Goal: Navigation & Orientation: Go to known website

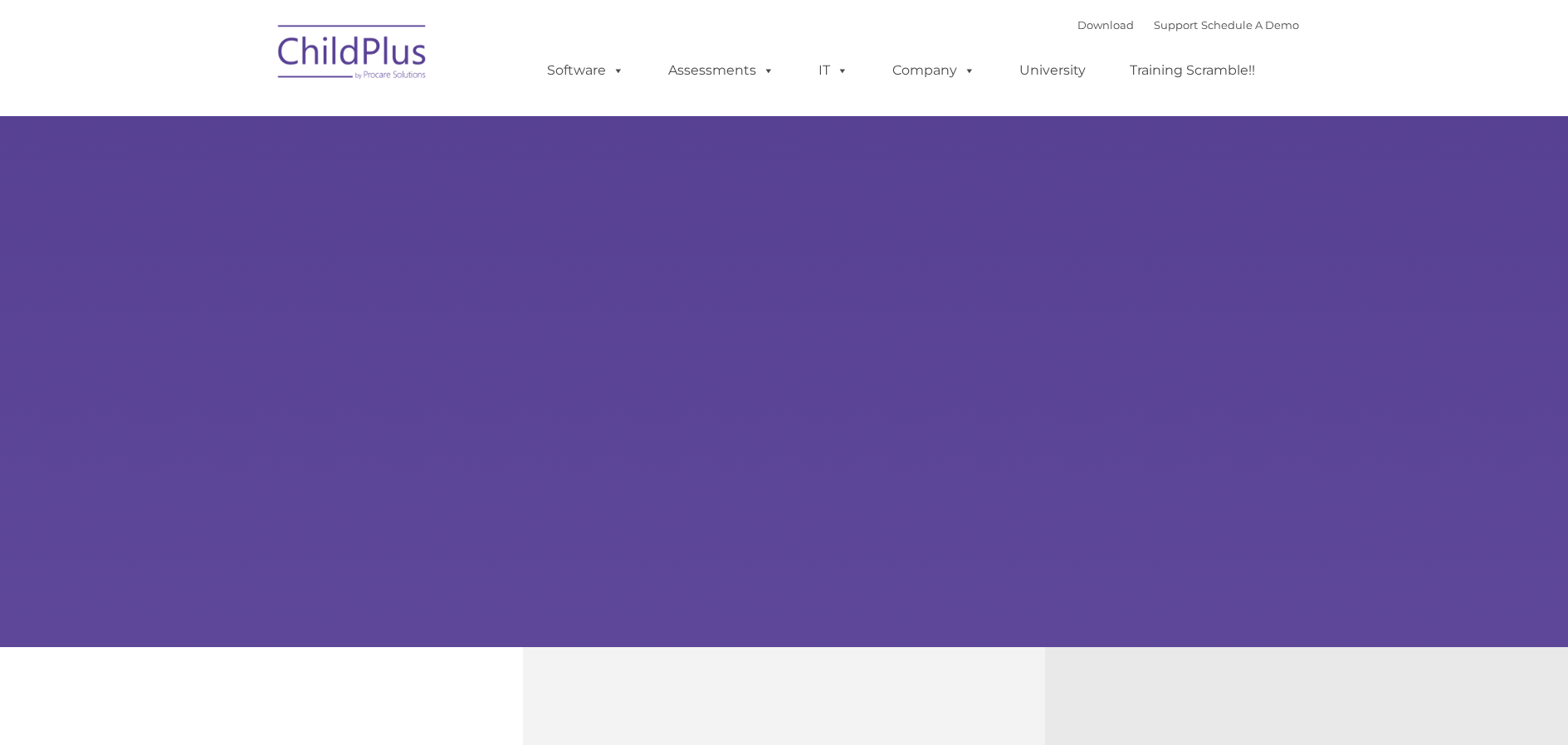
type input ""
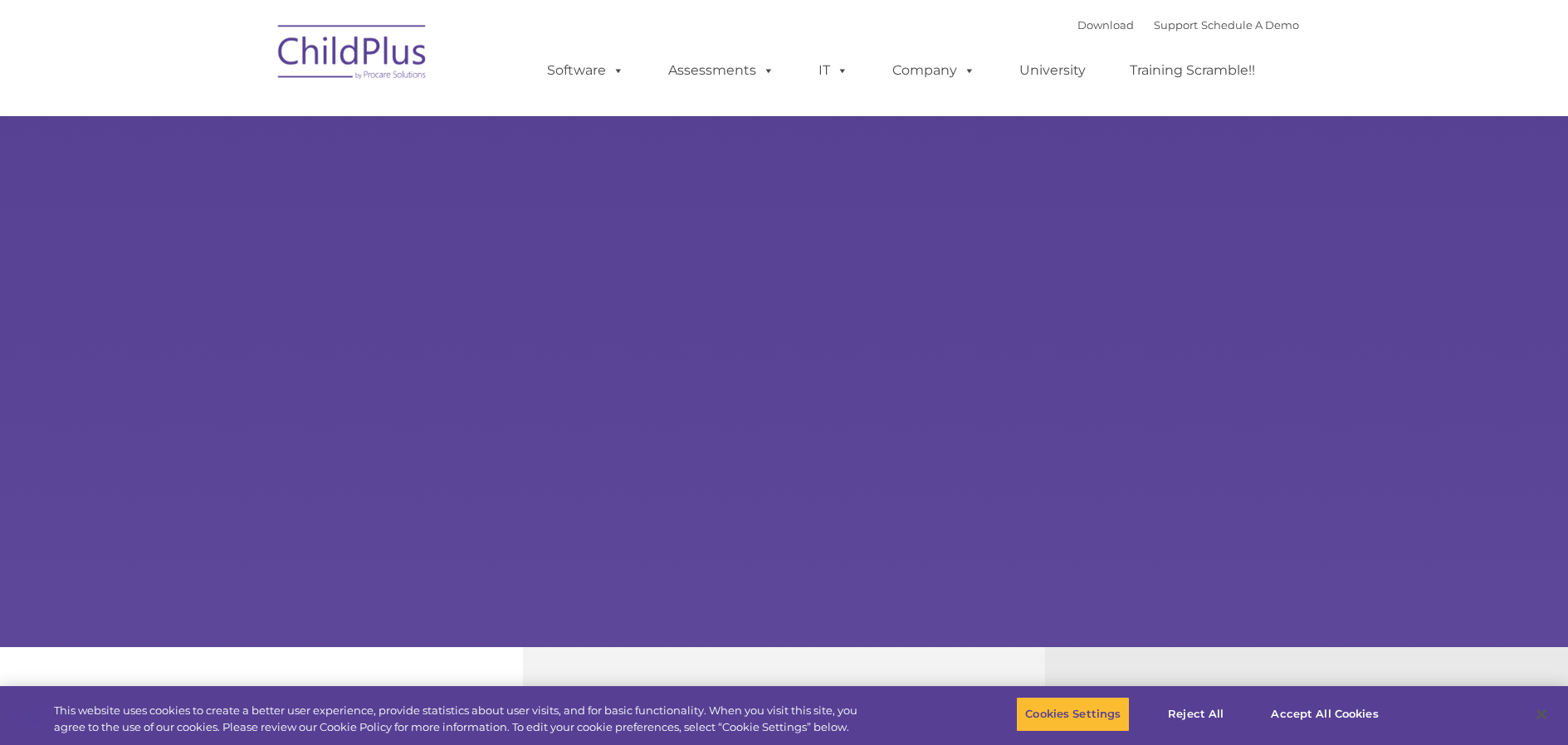
select select "MEDIUM"
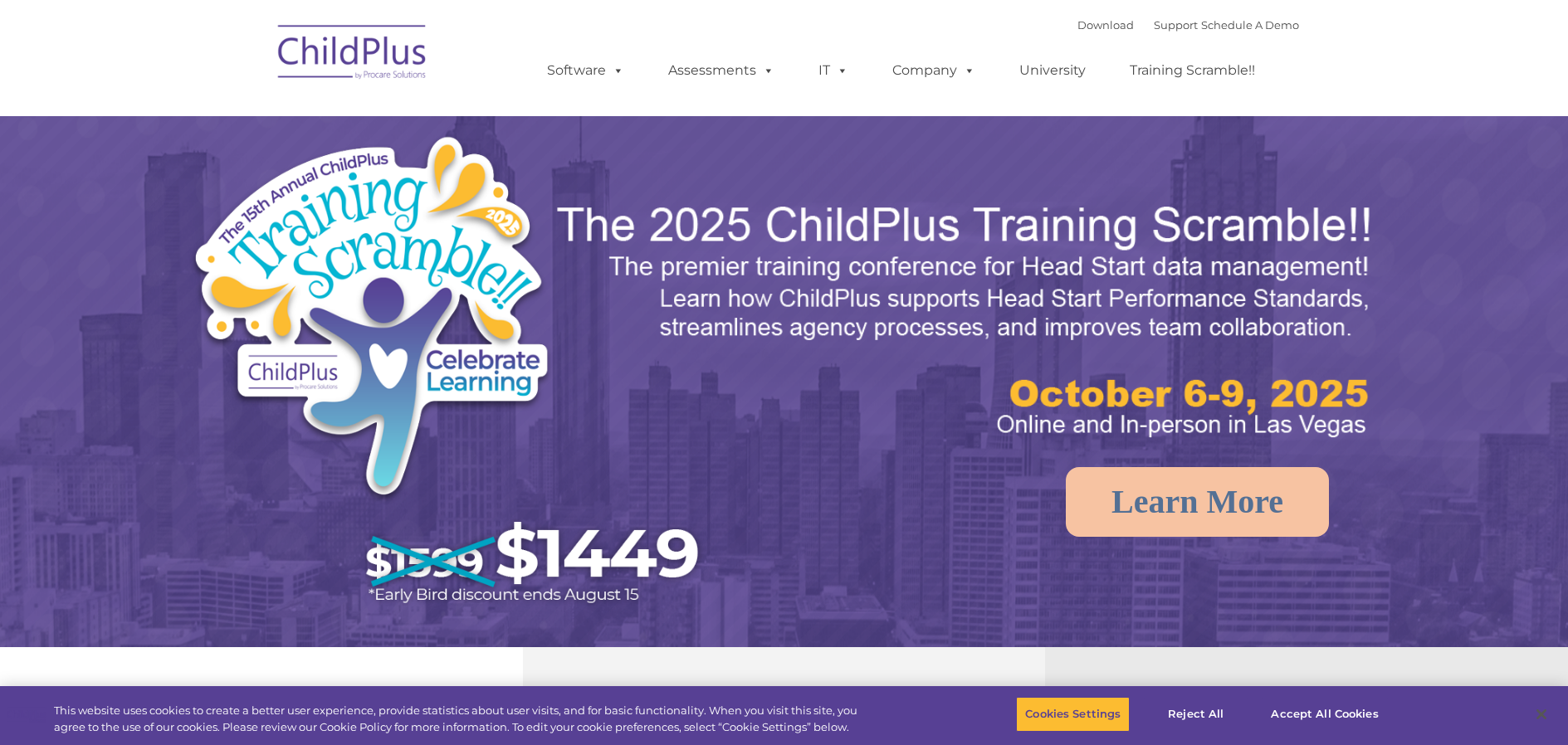
select select "MEDIUM"
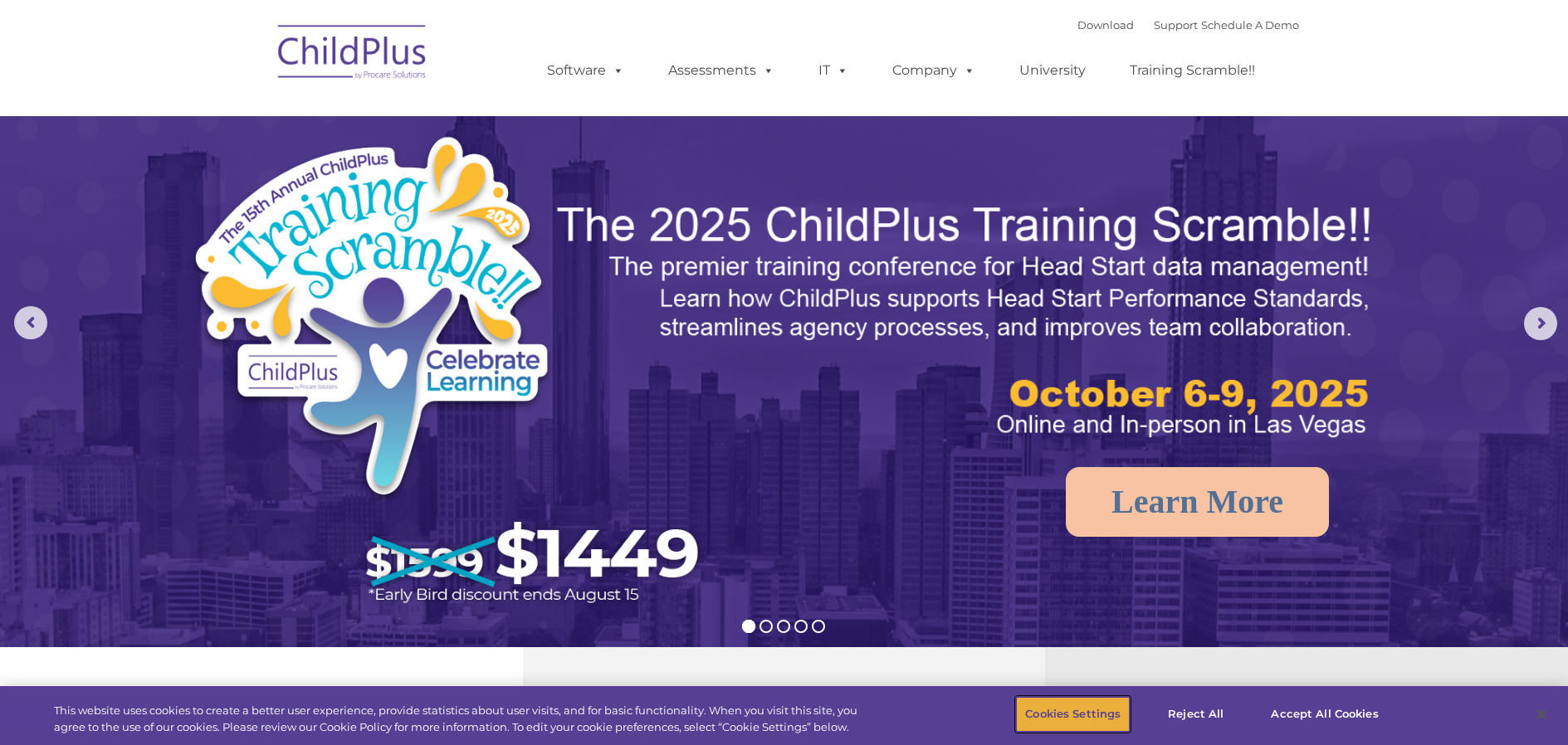
click at [1060, 716] on button "Cookies Settings" at bounding box center [1072, 714] width 113 height 34
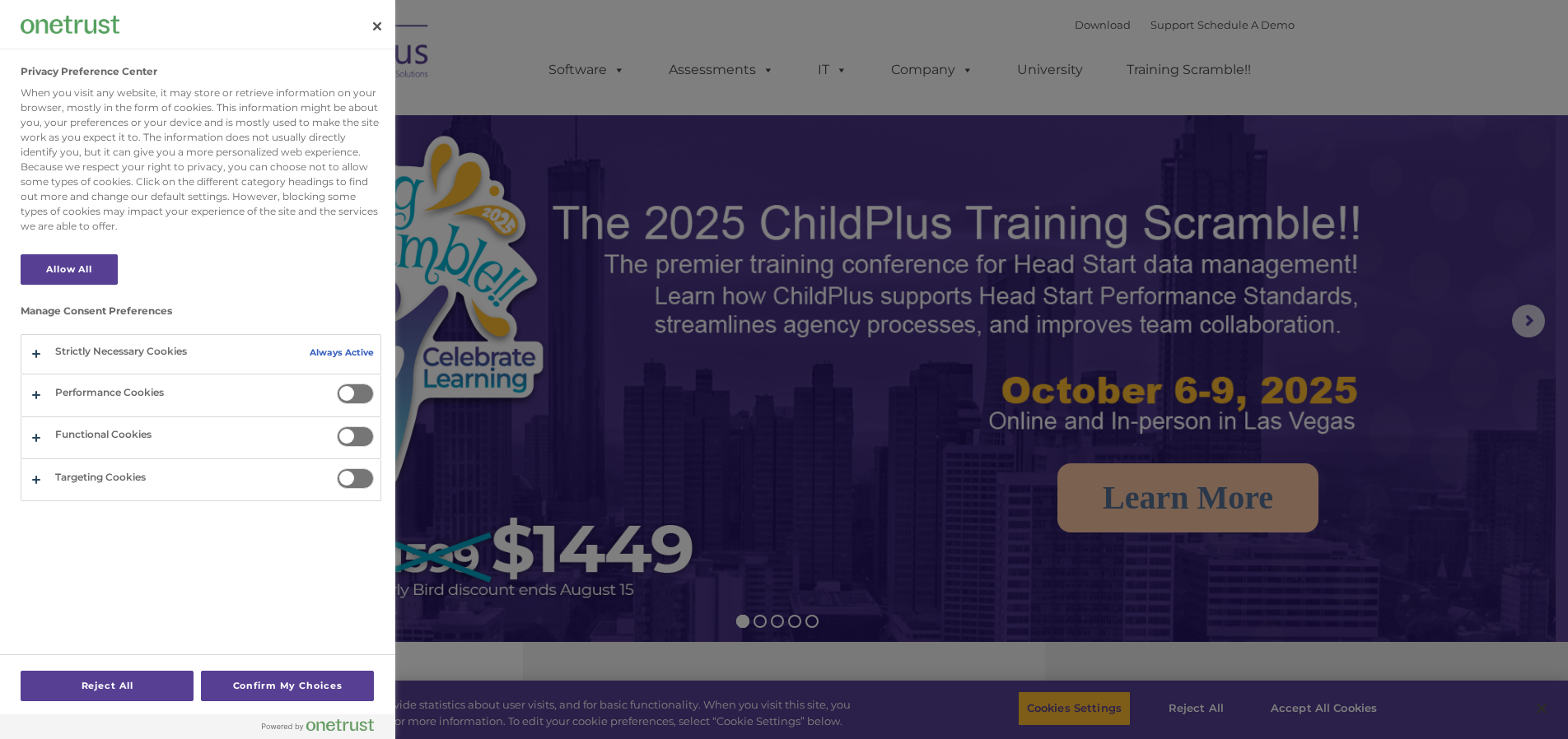
click at [1316, 702] on div at bounding box center [784, 370] width 1568 height 739
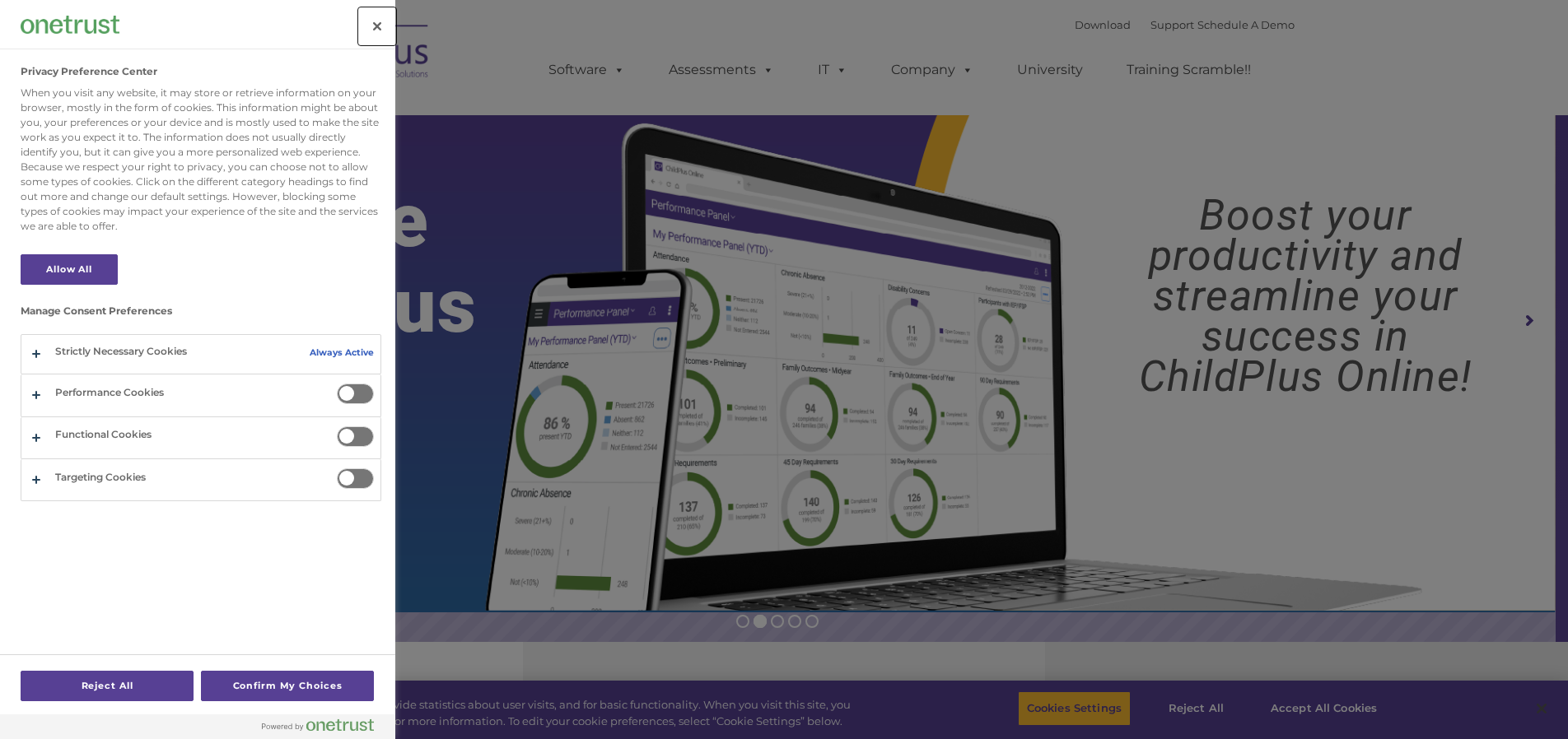
click at [375, 21] on button "Close" at bounding box center [377, 26] width 36 height 36
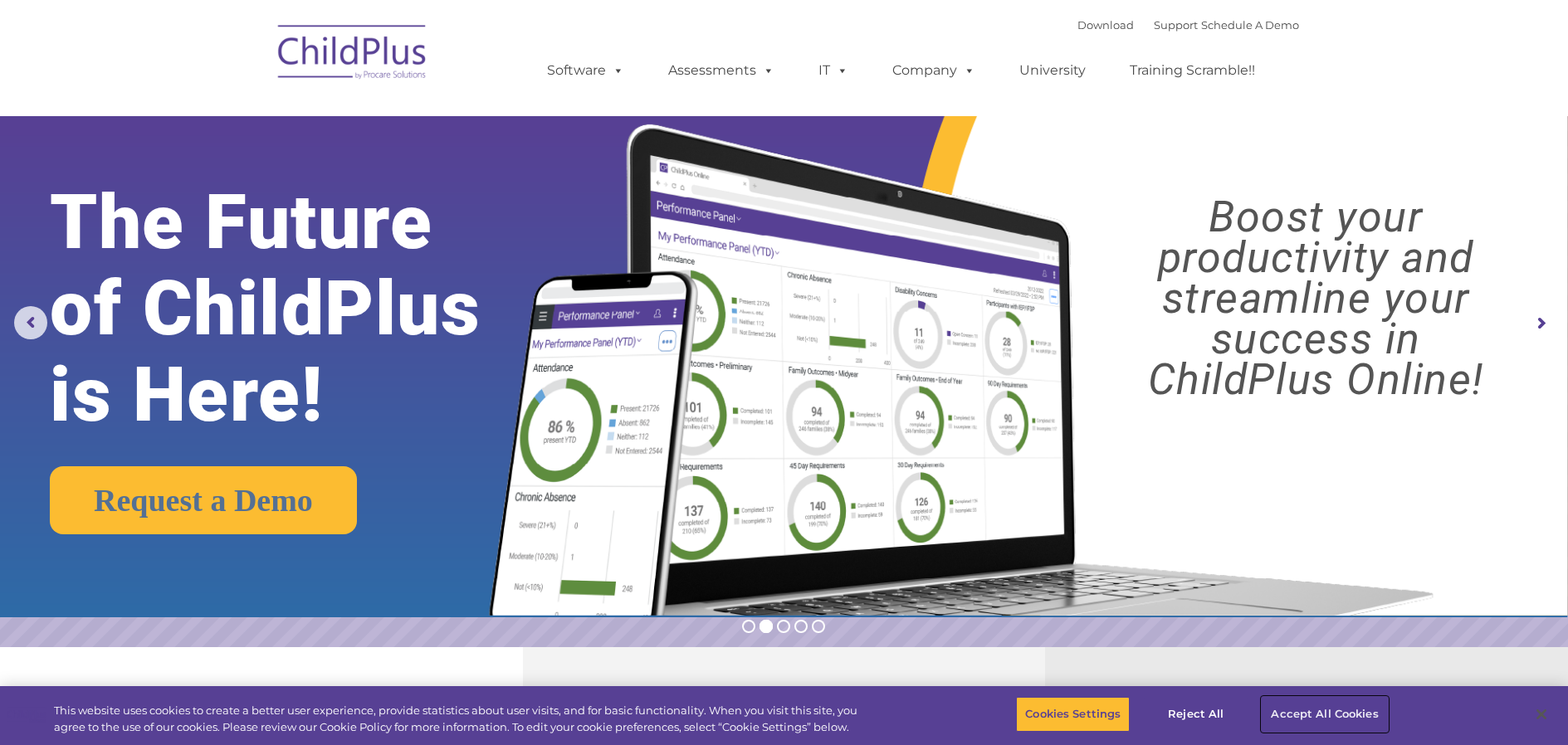
click at [1302, 714] on button "Accept All Cookies" at bounding box center [1324, 714] width 125 height 34
